Goal: Navigation & Orientation: Understand site structure

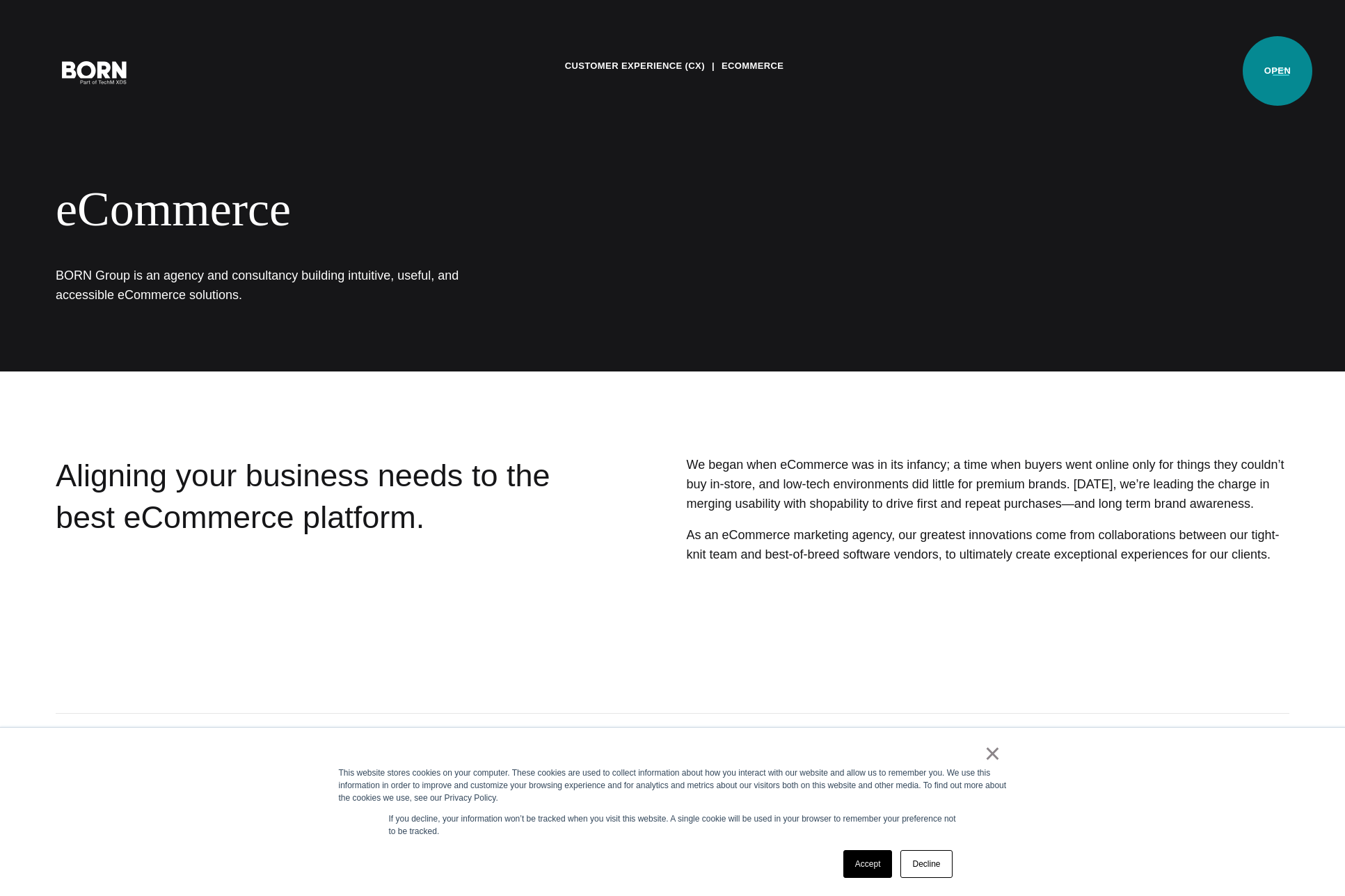
click at [1277, 71] on button "Primary Menu" at bounding box center [1280, 72] width 34 height 29
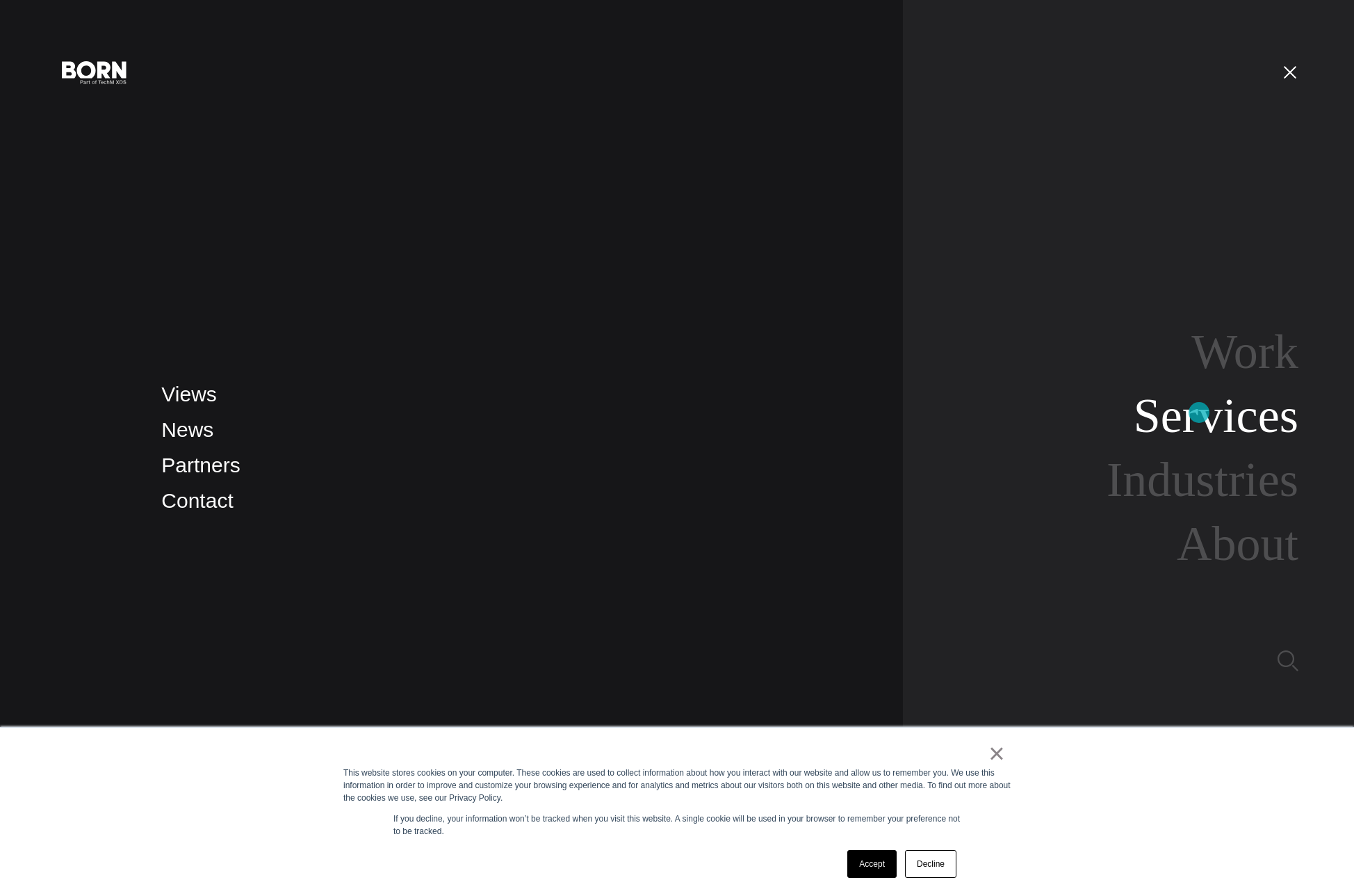
click at [1199, 413] on link "Services" at bounding box center [1216, 415] width 165 height 53
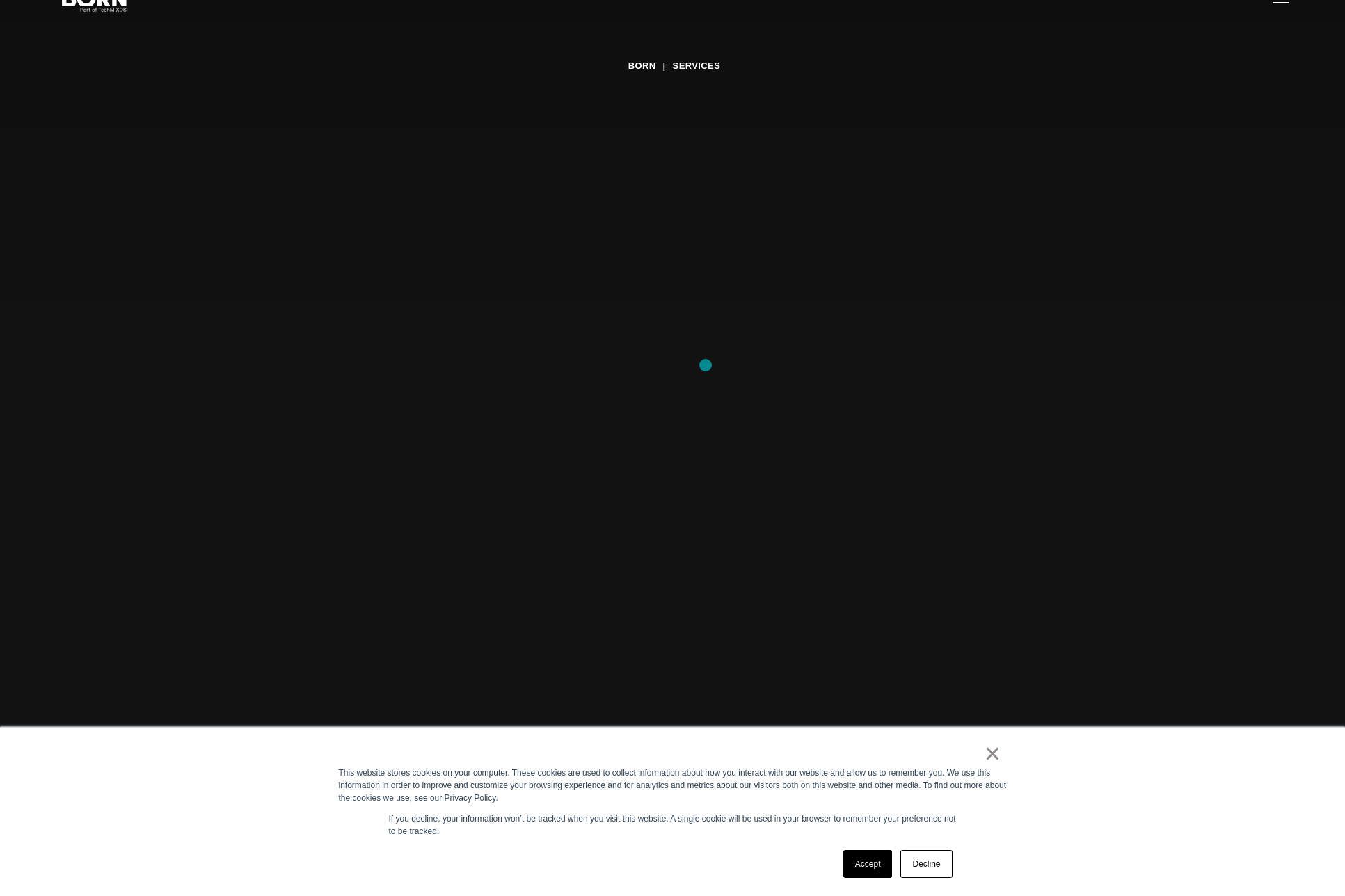
scroll to position [101, 0]
click at [641, 65] on link "BORN" at bounding box center [642, 67] width 28 height 21
